Goal: Answer question/provide support: Share knowledge or assist other users

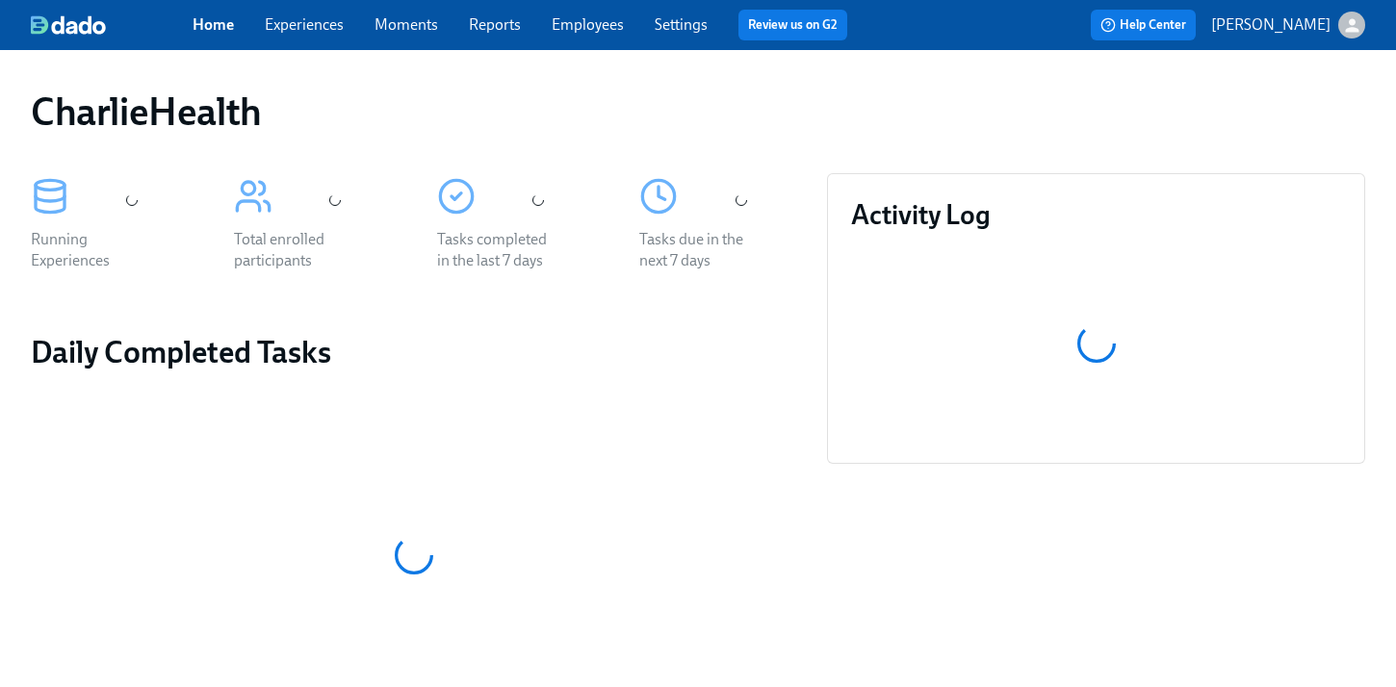
click at [602, 27] on link "Employees" at bounding box center [588, 24] width 72 height 18
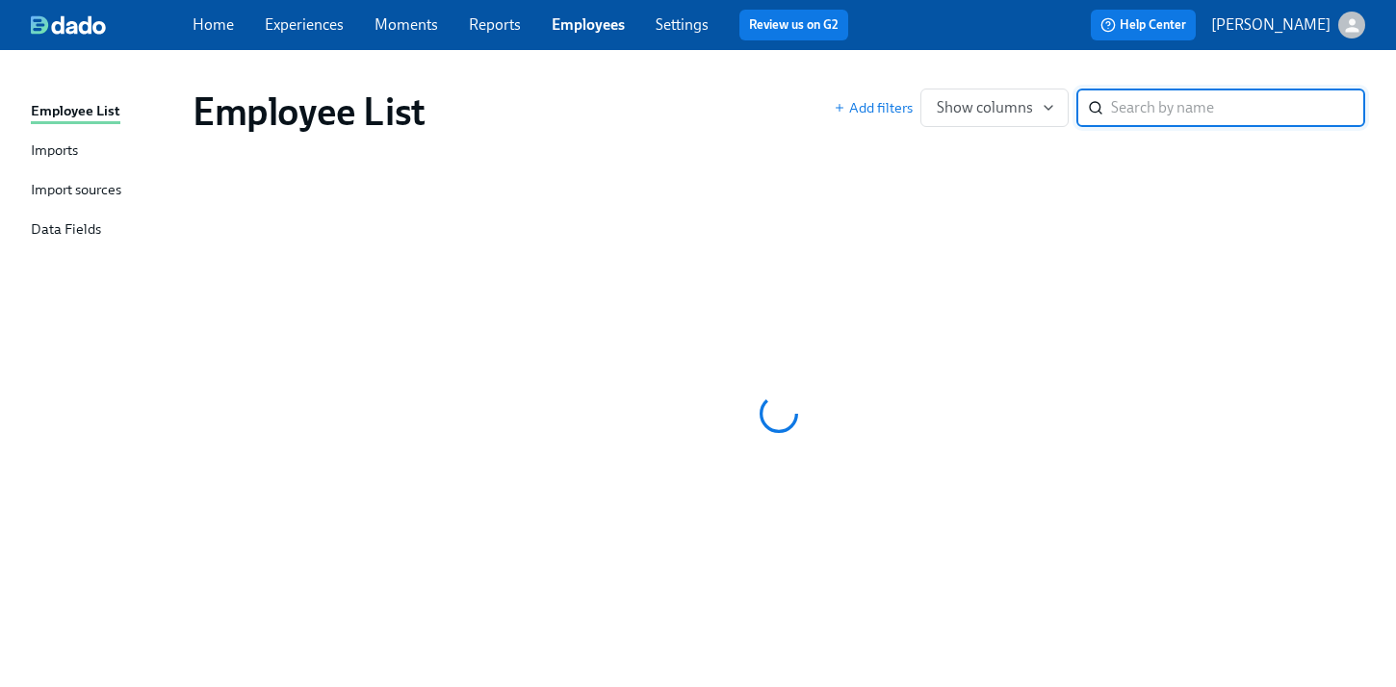
click at [952, 60] on div "Employee List Imports Import sources Data Fields Employee List Add filters Show…" at bounding box center [698, 375] width 1396 height 651
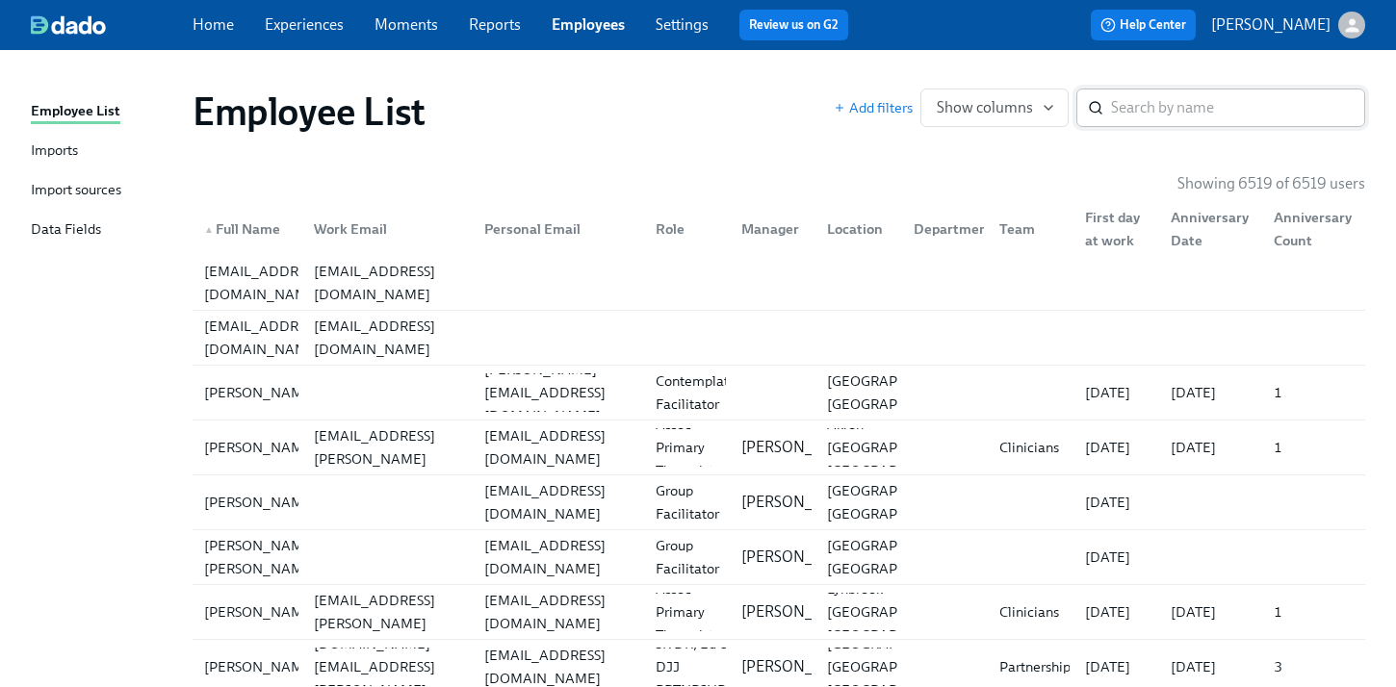
click at [1195, 108] on input "search" at bounding box center [1238, 108] width 254 height 39
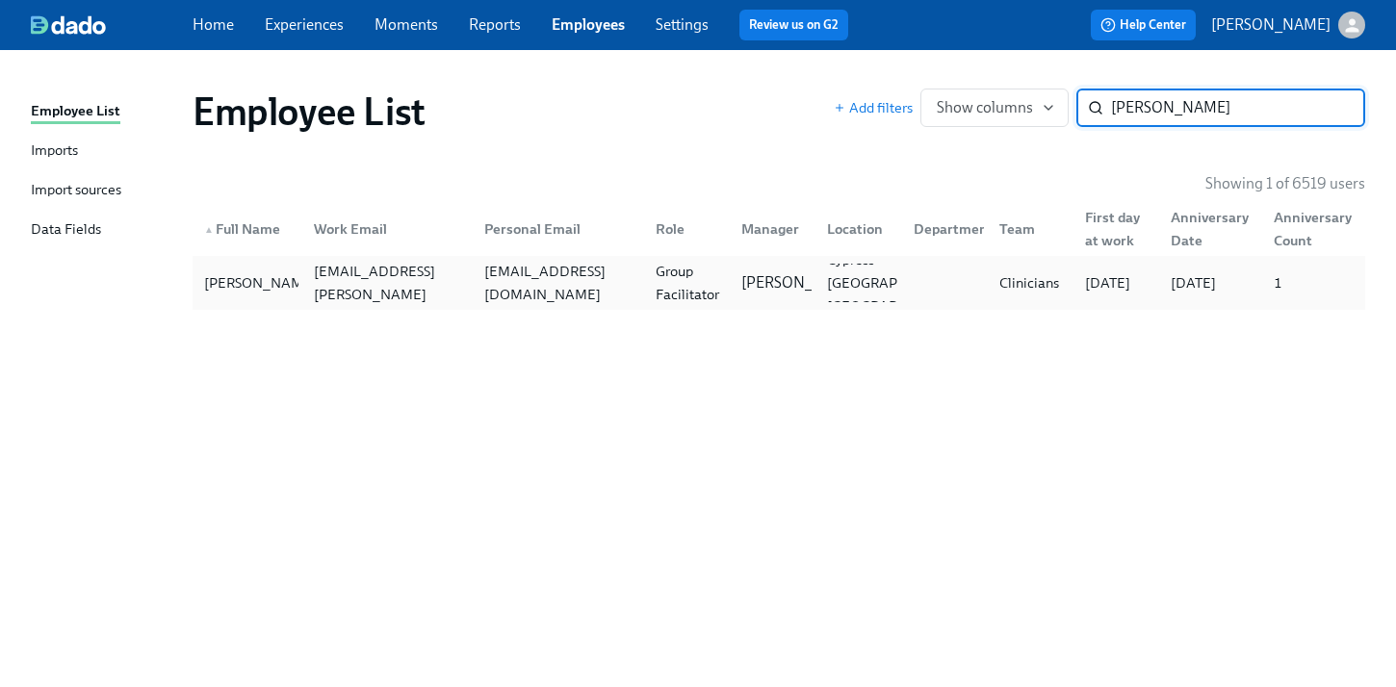
type input "nixon"
click at [609, 258] on div "Latoya Nixon latoya.nixon@charliehealth.com ltnixon23@gmail.com Group Facilitat…" at bounding box center [779, 283] width 1172 height 54
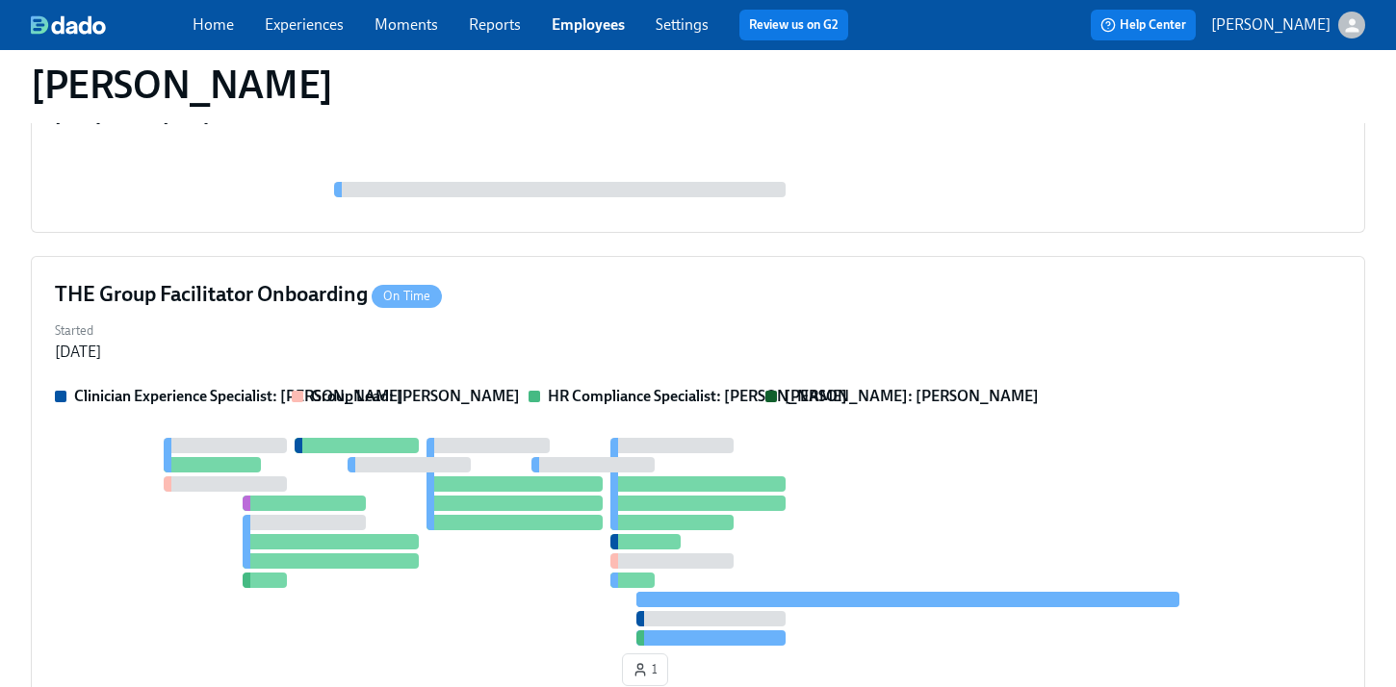
scroll to position [925, 0]
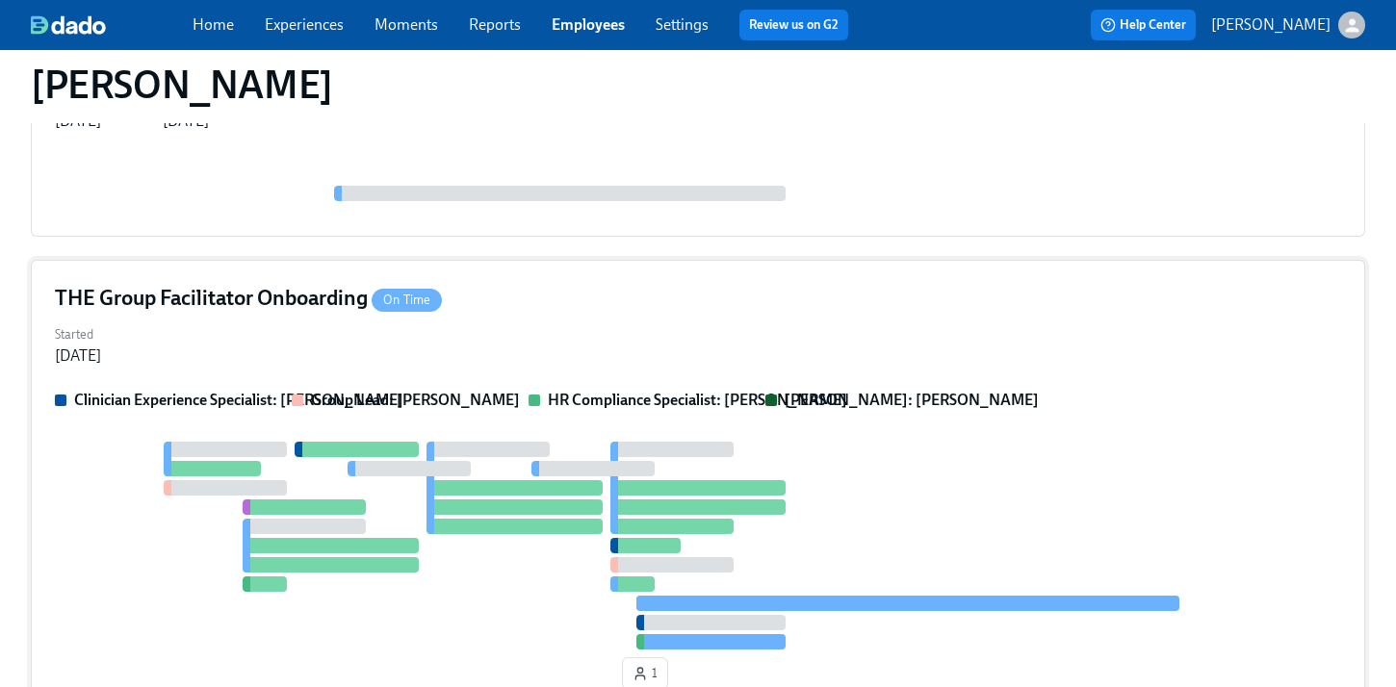
click at [744, 348] on div "Started Aug 29, 2025" at bounding box center [698, 344] width 1286 height 46
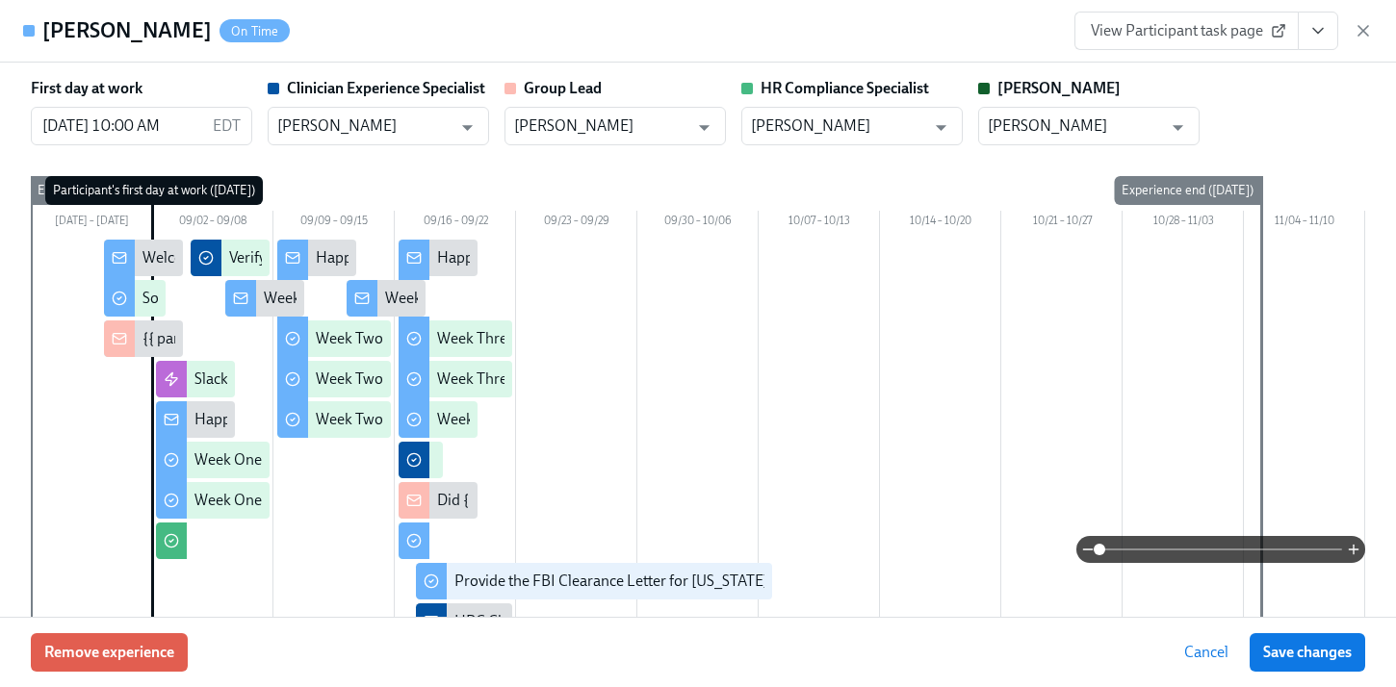
scroll to position [24, 0]
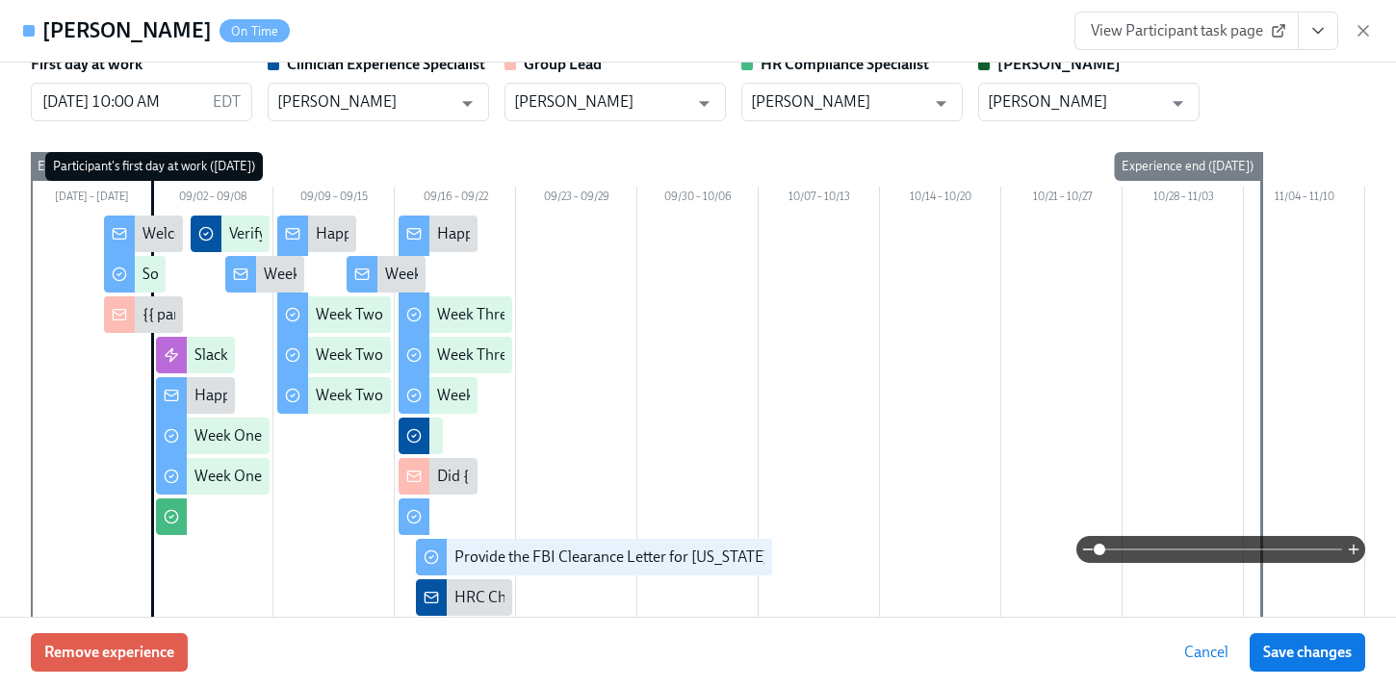
click at [1324, 25] on icon "View task page" at bounding box center [1317, 30] width 19 height 19
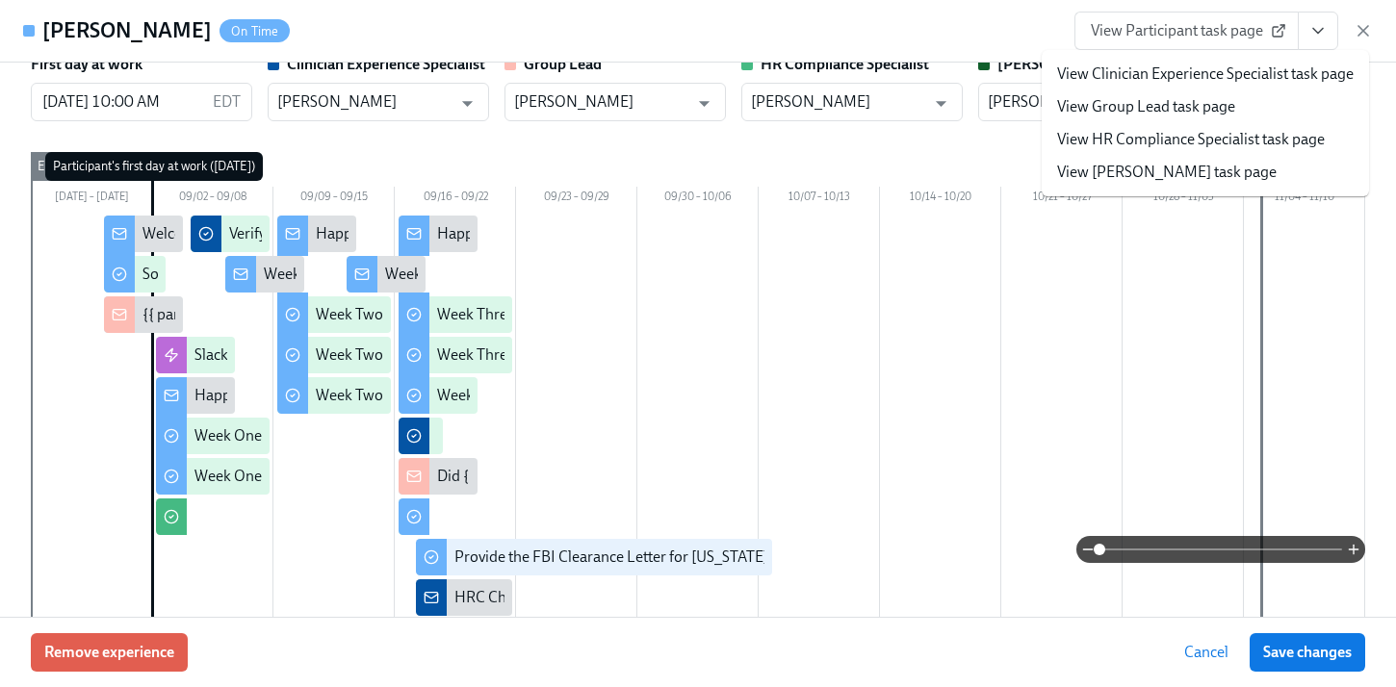
click at [1168, 138] on link "View HR Compliance Specialist task page" at bounding box center [1191, 139] width 268 height 21
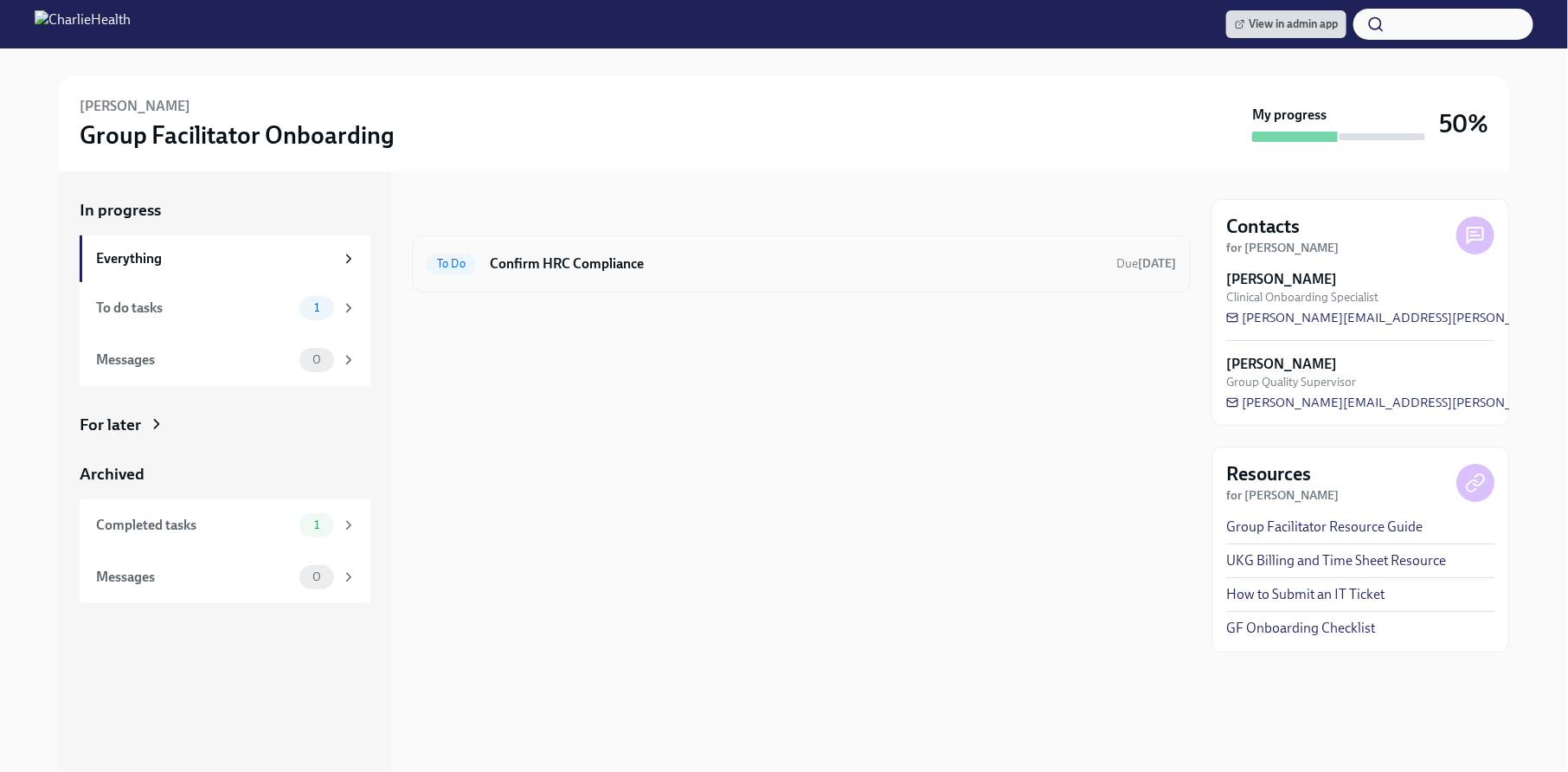
click at [886, 268] on h6 "Confirm HRC Compliance" at bounding box center [796, 263] width 612 height 19
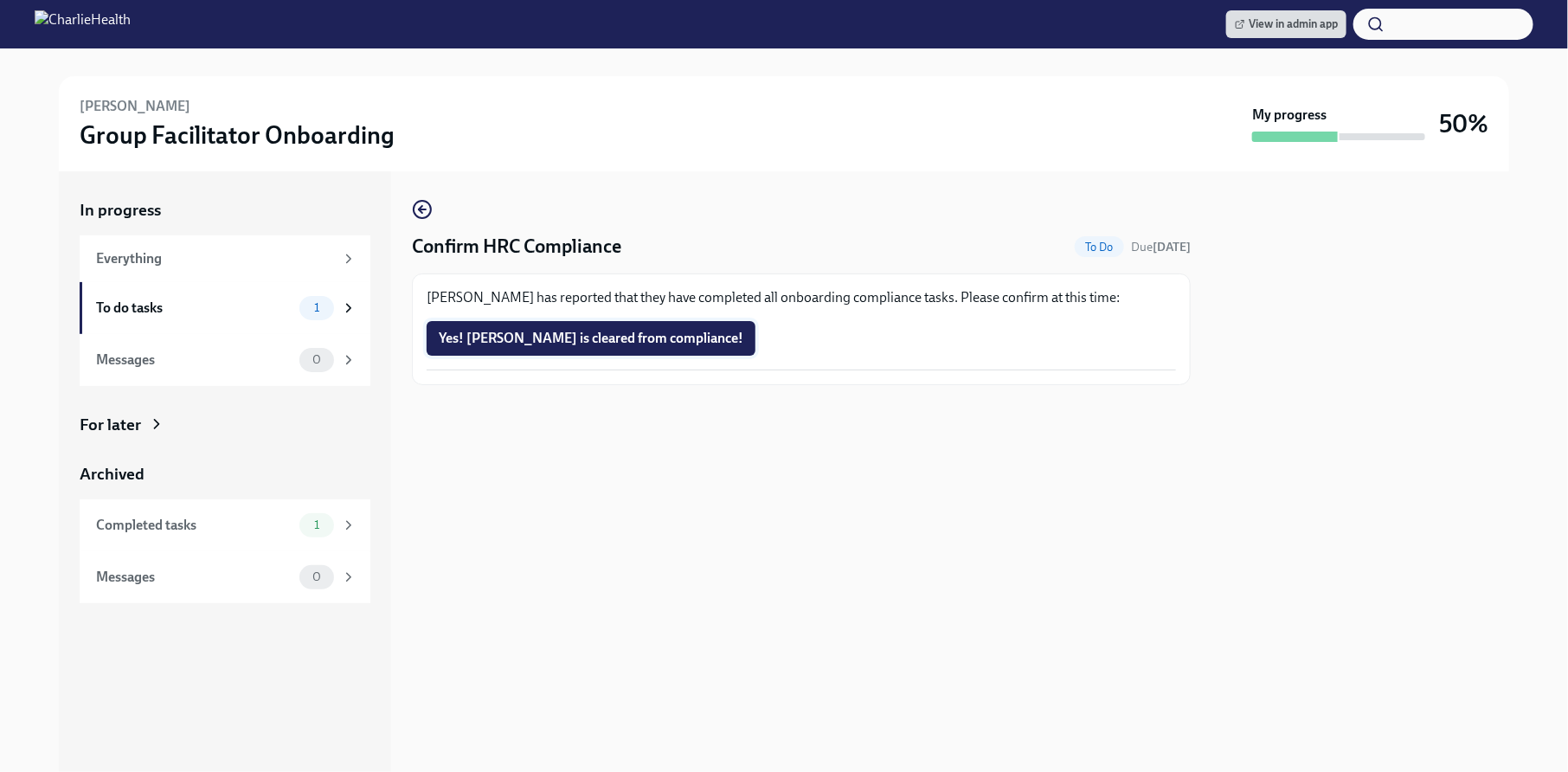
click at [650, 344] on span "Yes! [PERSON_NAME] is cleared from compliance!" at bounding box center [591, 338] width 305 height 17
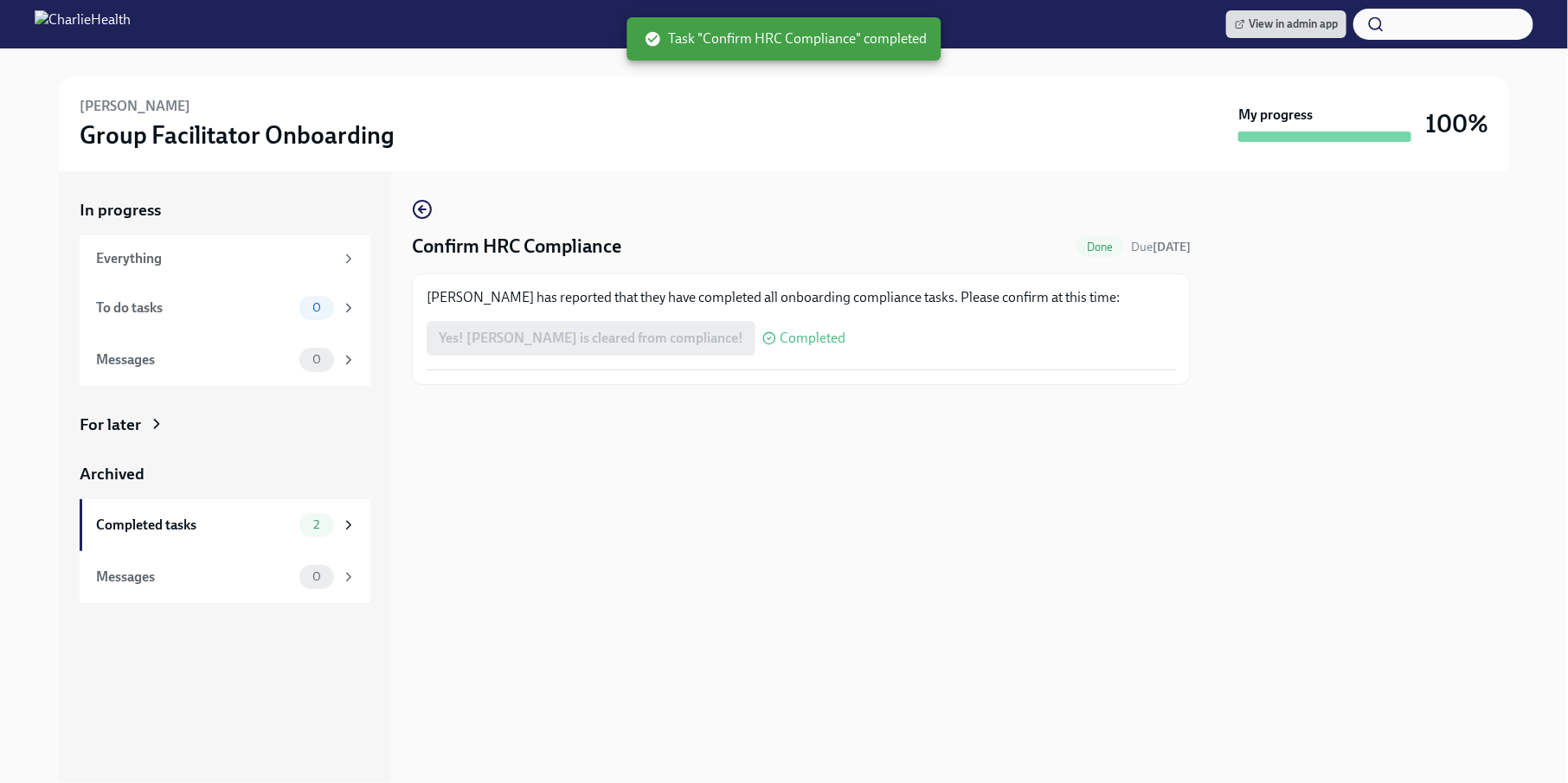
click at [1013, 111] on div "[PERSON_NAME] Group Facilitator Onboarding" at bounding box center [655, 124] width 1152 height 54
click at [1311, 15] on span "View in admin app" at bounding box center [1287, 23] width 103 height 17
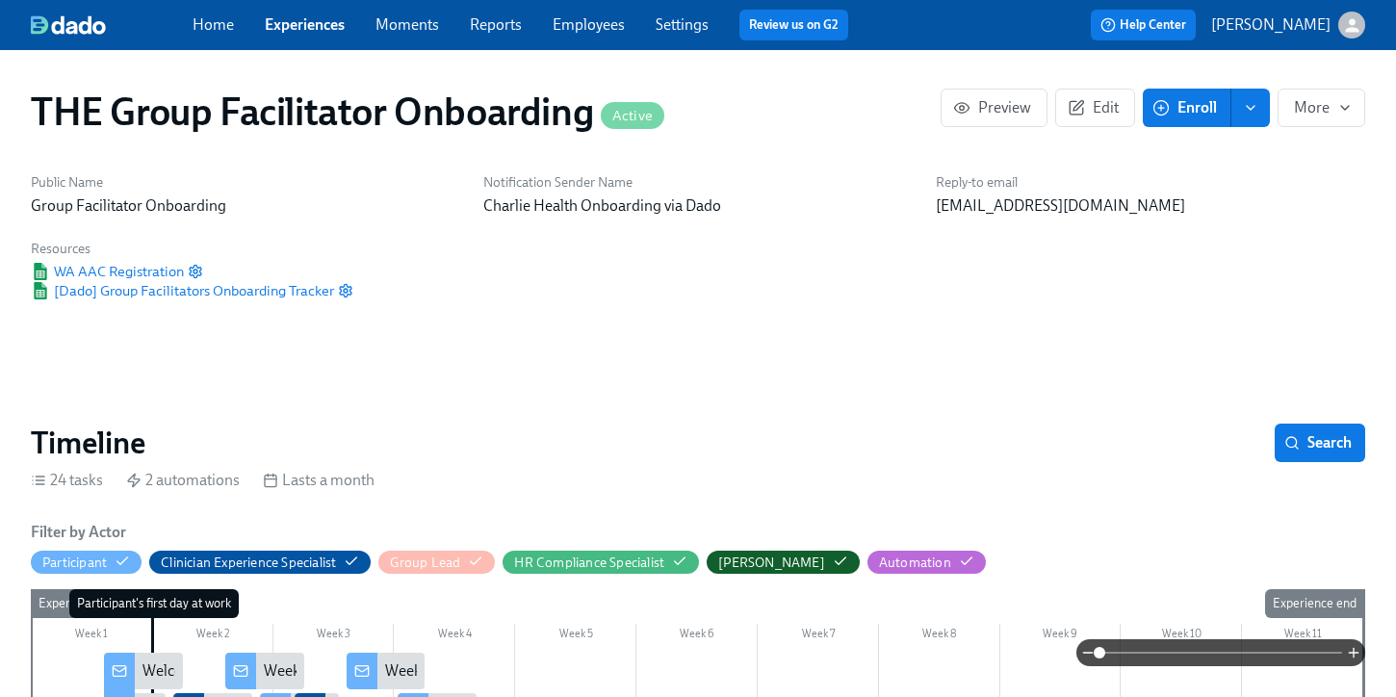
click at [598, 30] on link "Employees" at bounding box center [588, 24] width 72 height 18
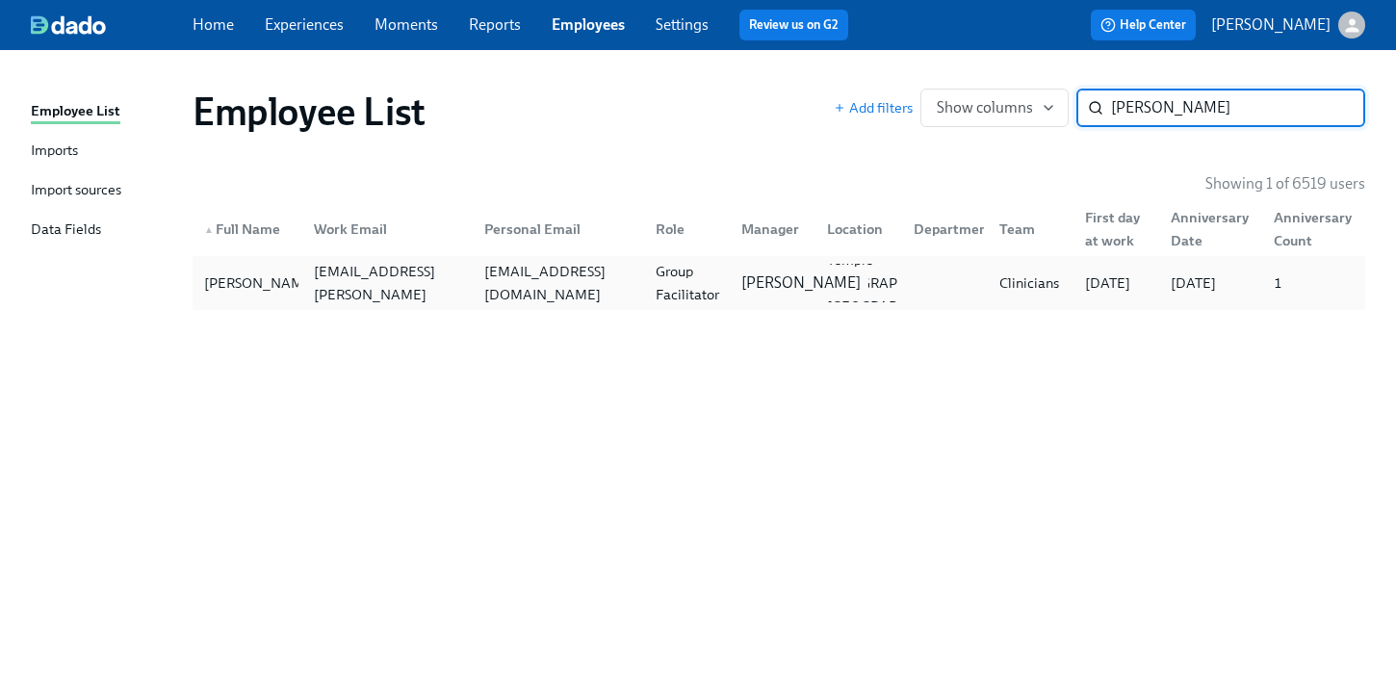
type input "angela jackson"
click at [745, 274] on p "Sarah Dunn" at bounding box center [800, 282] width 119 height 21
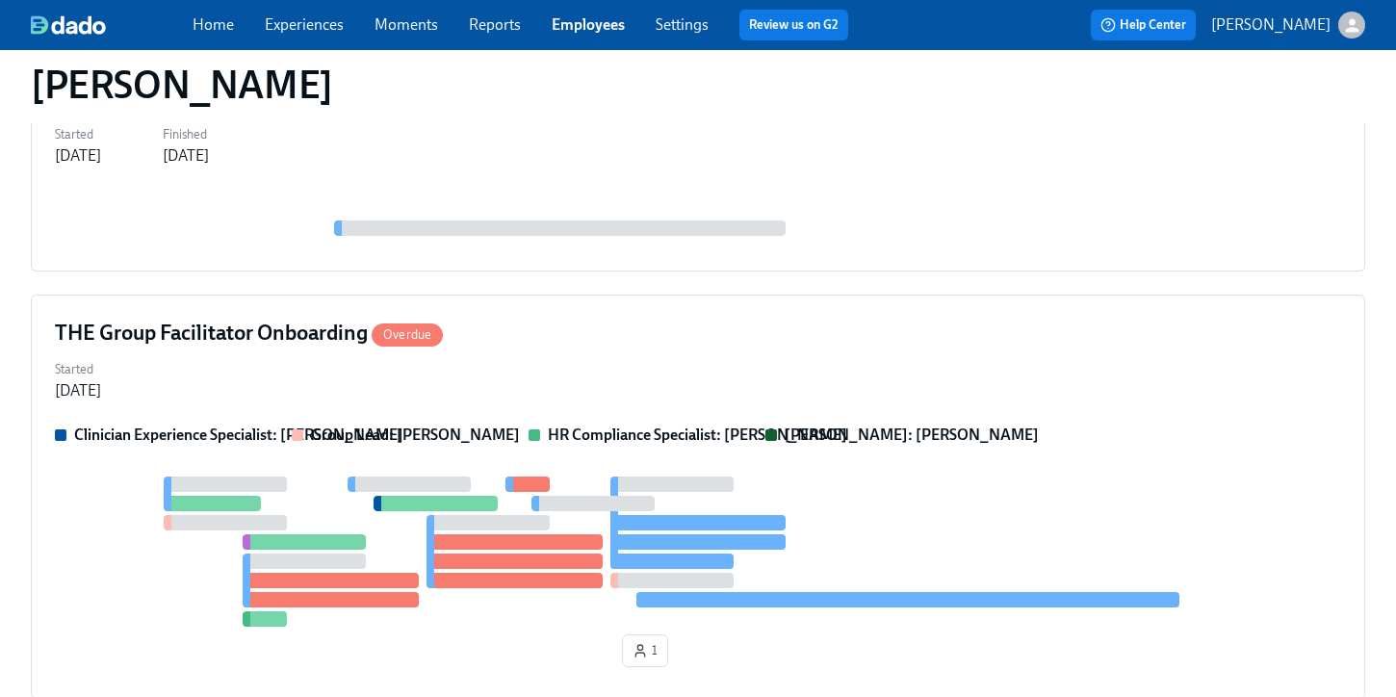
scroll to position [913, 0]
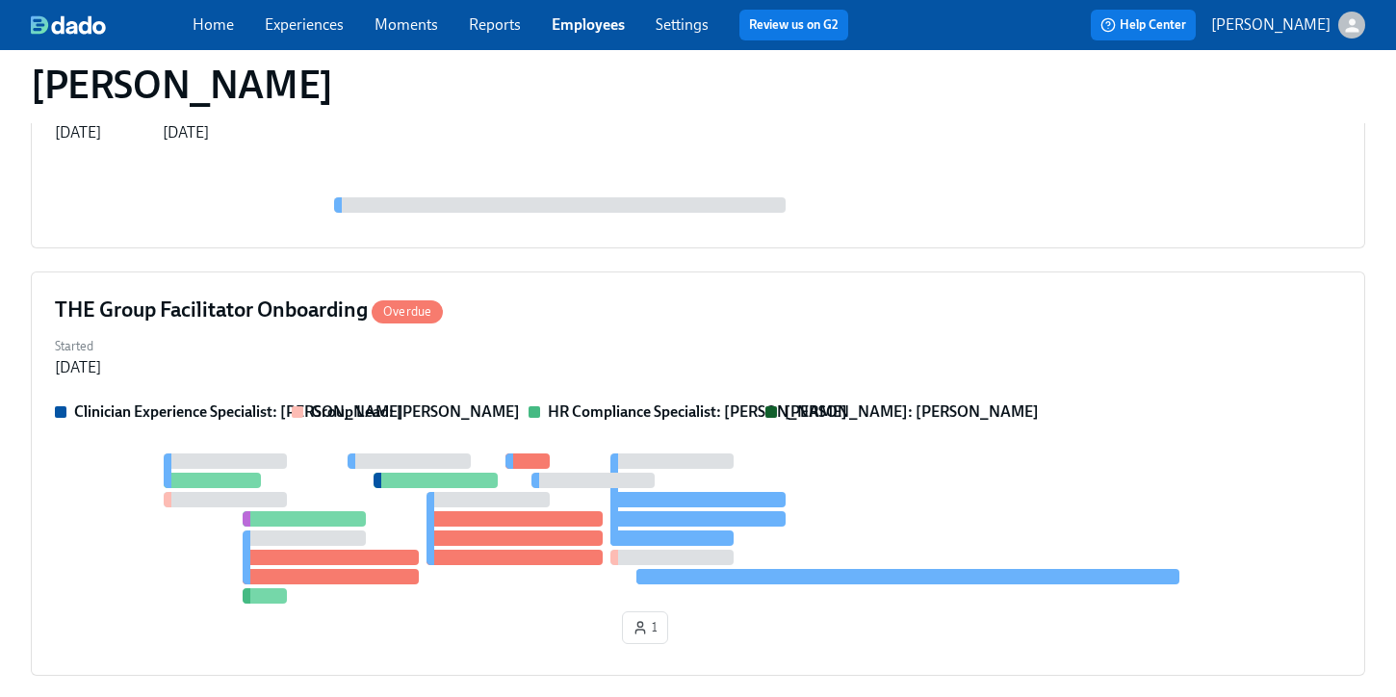
click at [732, 318] on div "THE Group Facilitator Onboarding Overdue" at bounding box center [698, 309] width 1286 height 29
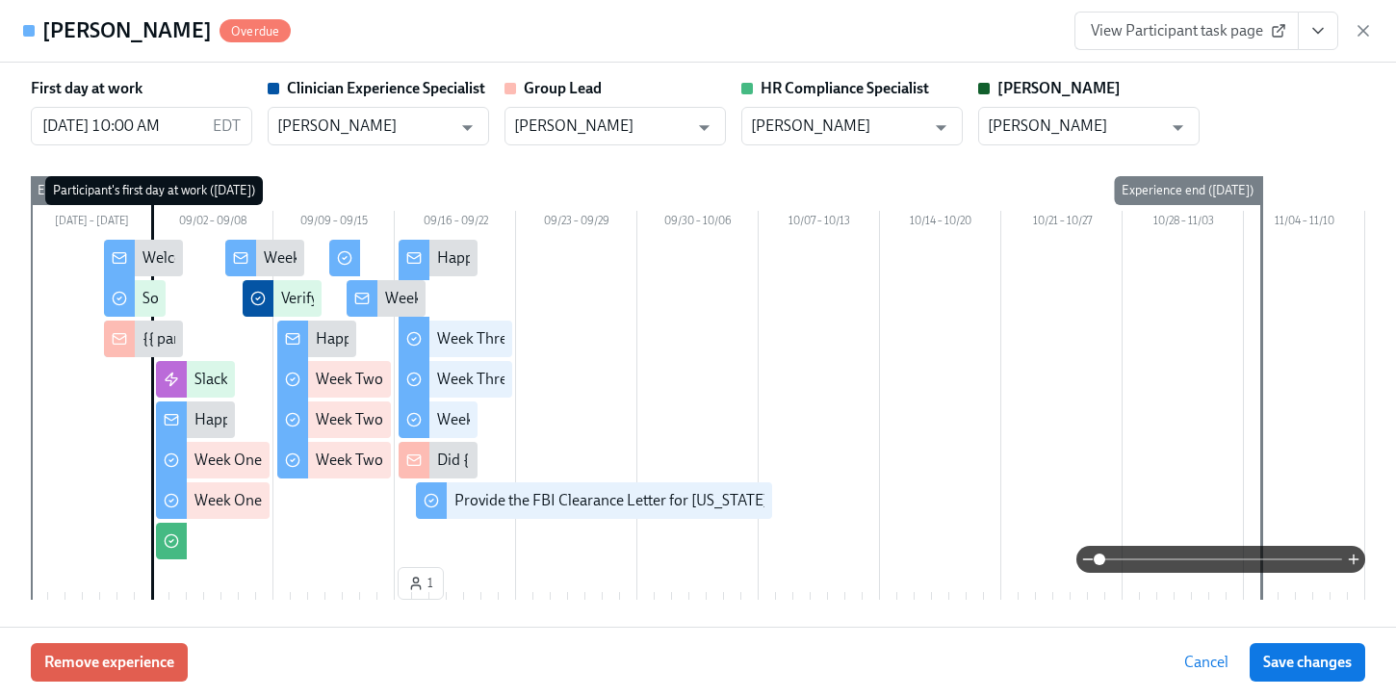
click at [740, 29] on div "Angela Jackson Overdue View Participant task page" at bounding box center [698, 31] width 1396 height 63
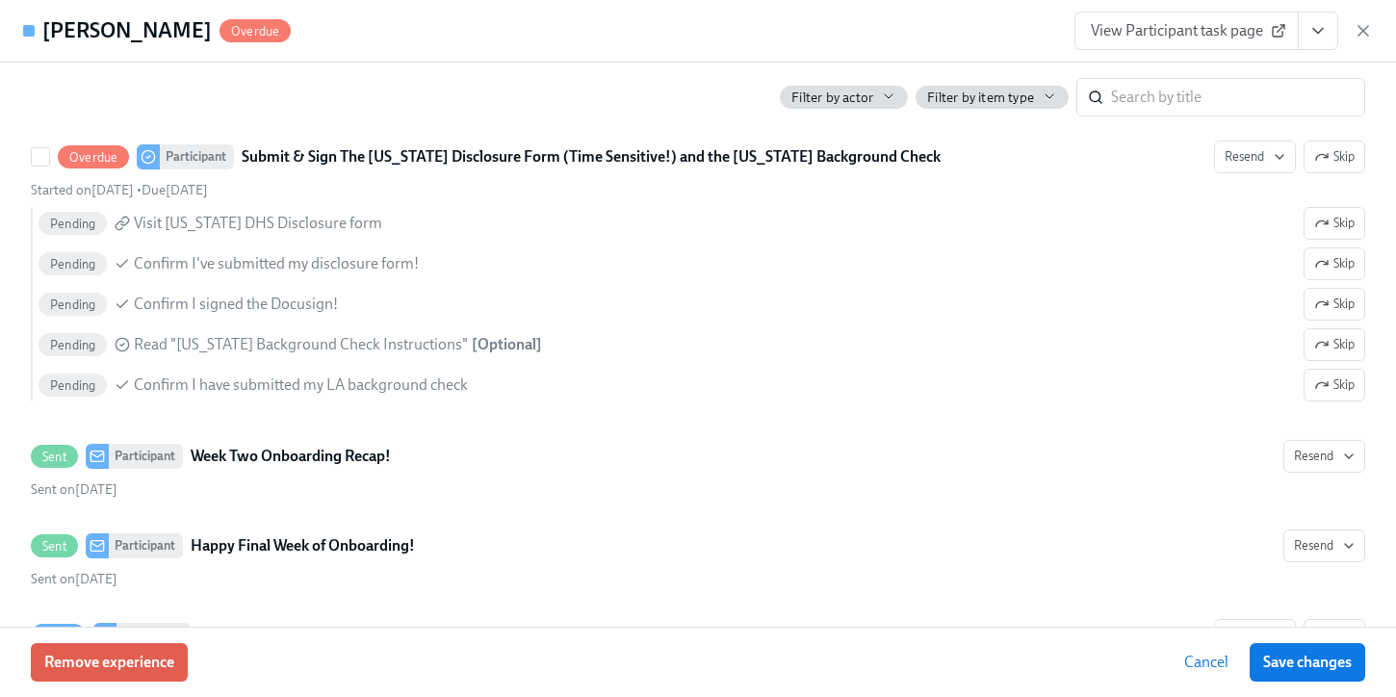
scroll to position [3042, 0]
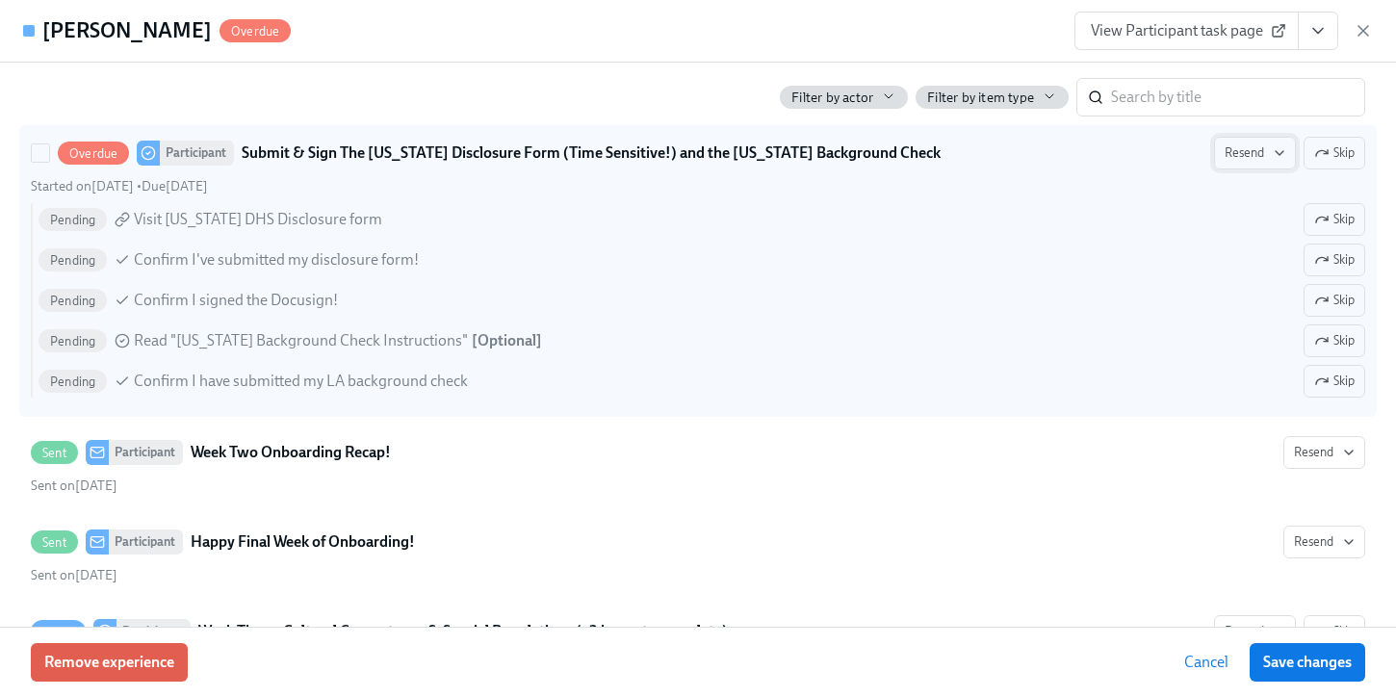
click at [1239, 159] on span "Resend" at bounding box center [1254, 152] width 61 height 19
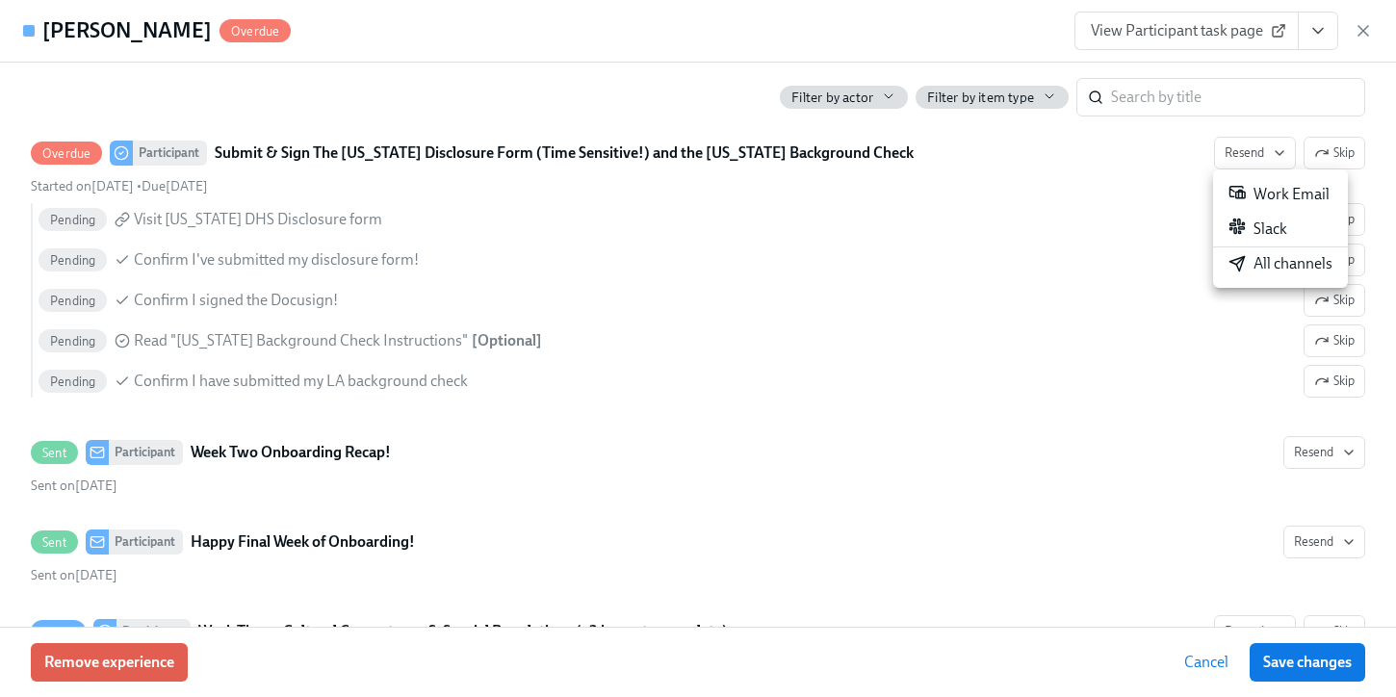
click at [1274, 266] on div "All channels" at bounding box center [1280, 263] width 104 height 21
